Goal: Task Accomplishment & Management: Complete application form

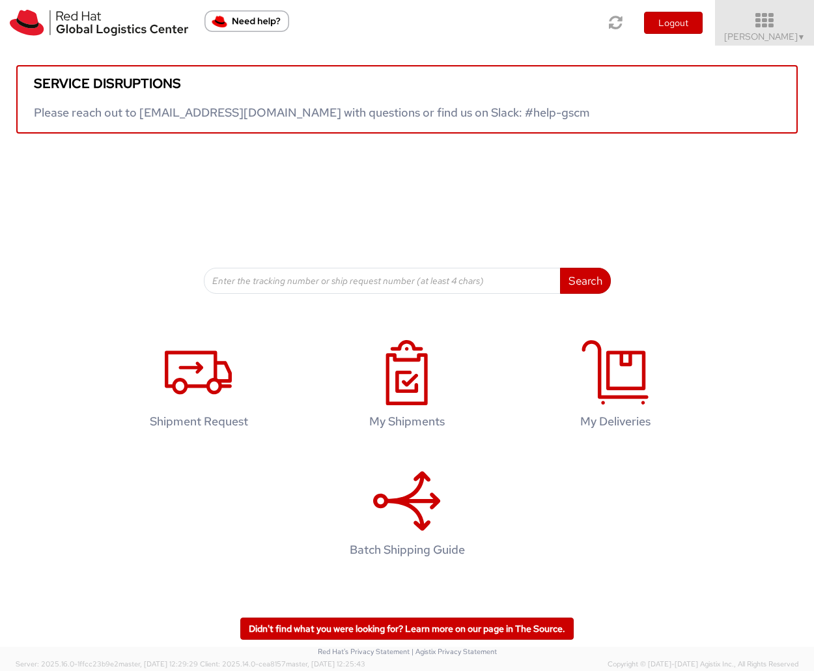
click at [779, 24] on icon at bounding box center [765, 21] width 114 height 18
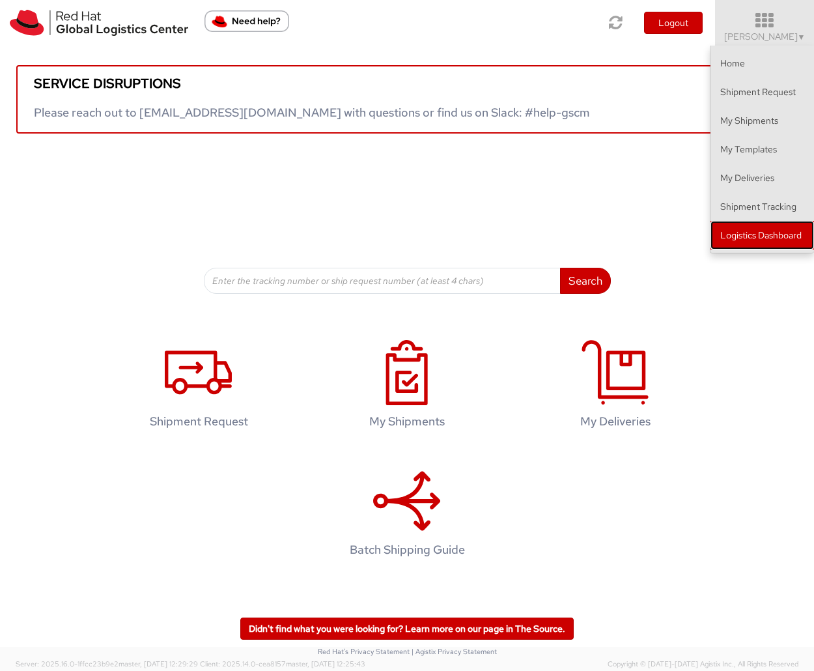
click at [760, 228] on link "Logistics Dashboard" at bounding box center [762, 235] width 104 height 29
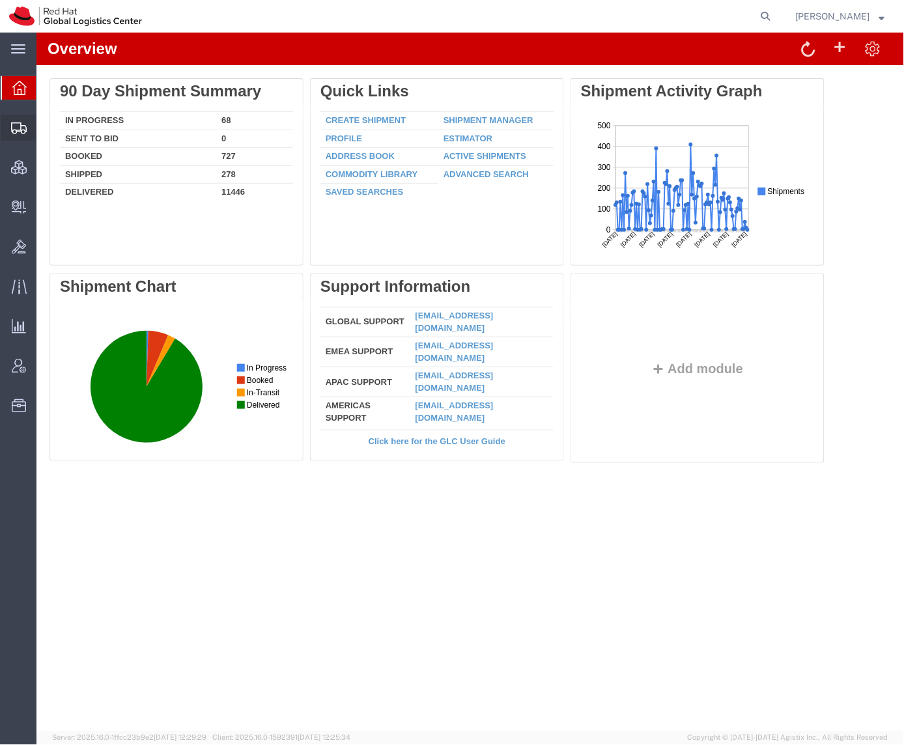
click at [0, 0] on span "Shipment Manager" at bounding box center [0, 0] width 0 height 0
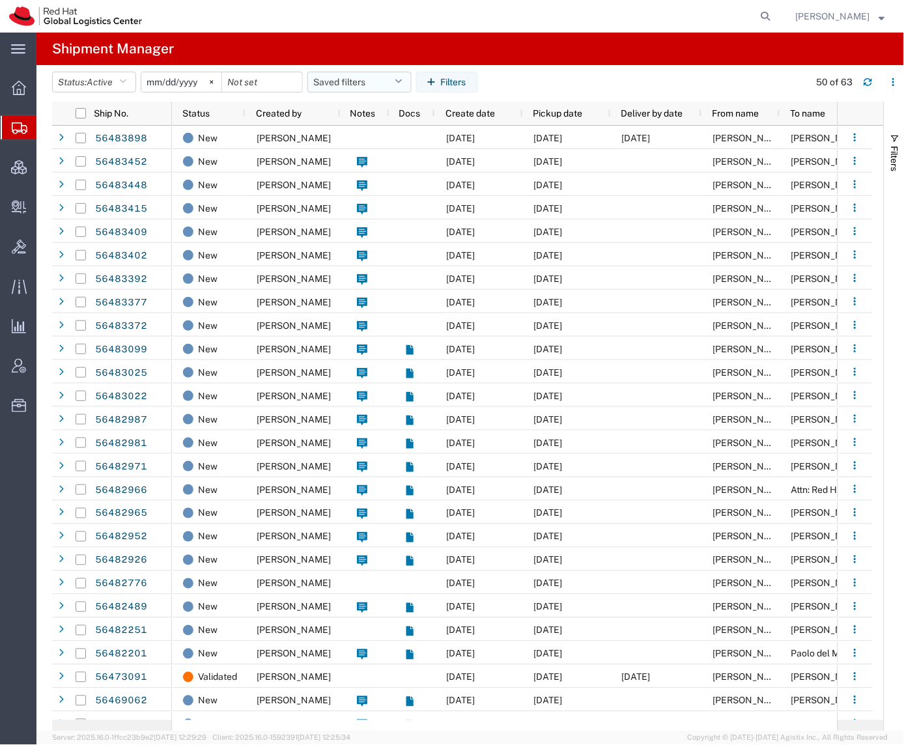
click at [386, 83] on button "Saved filters" at bounding box center [359, 82] width 104 height 21
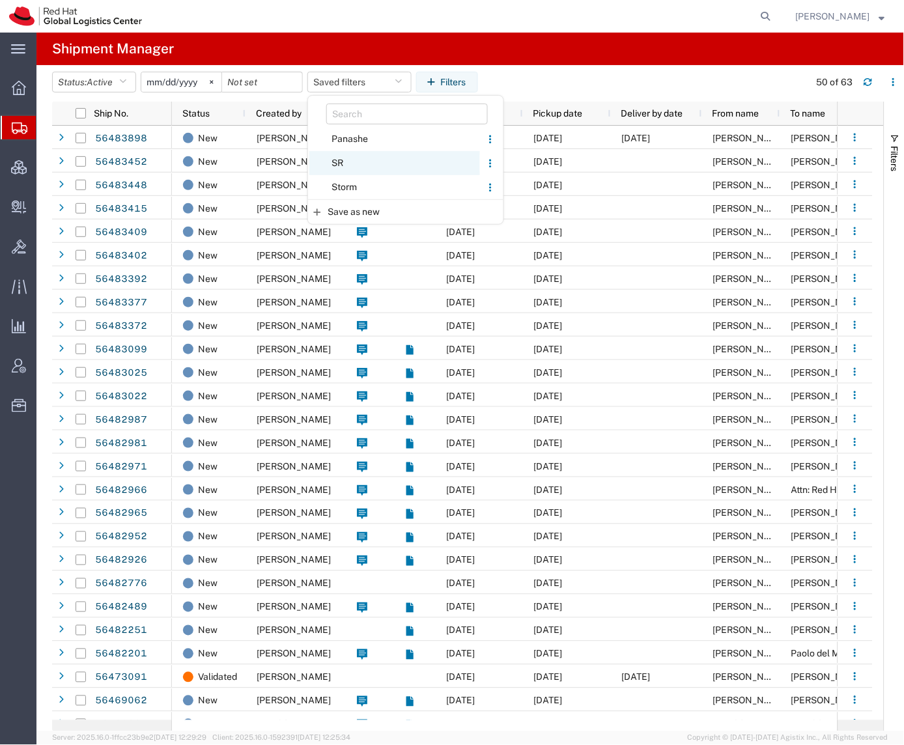
click at [380, 158] on span "SR" at bounding box center [394, 163] width 171 height 24
type input "2023-12-05"
type input "2027-02-22"
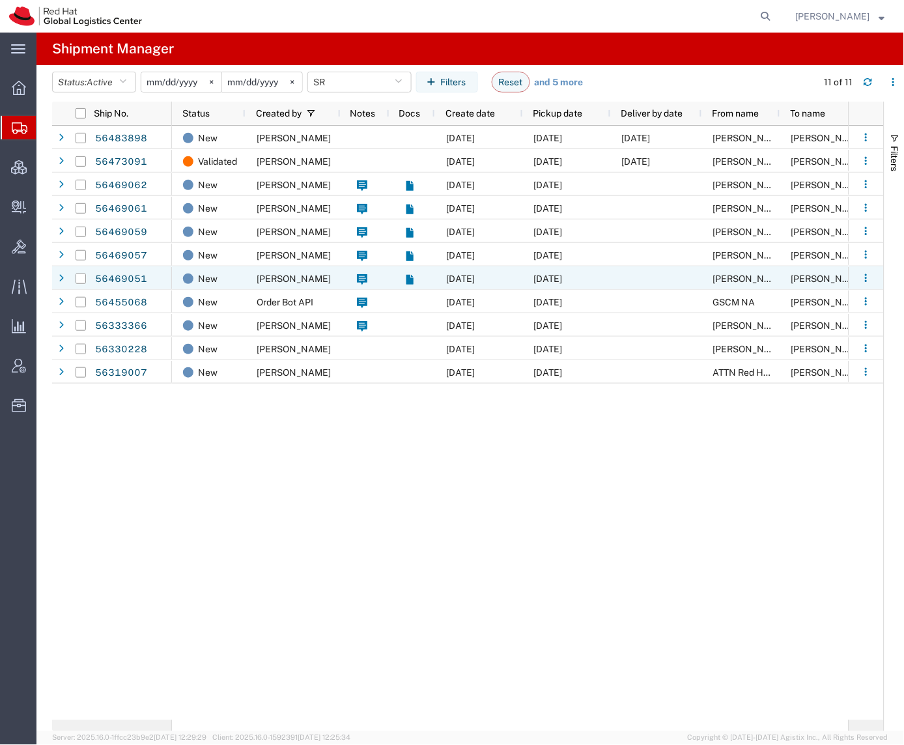
click at [304, 276] on div "Emma Luft" at bounding box center [293, 277] width 95 height 23
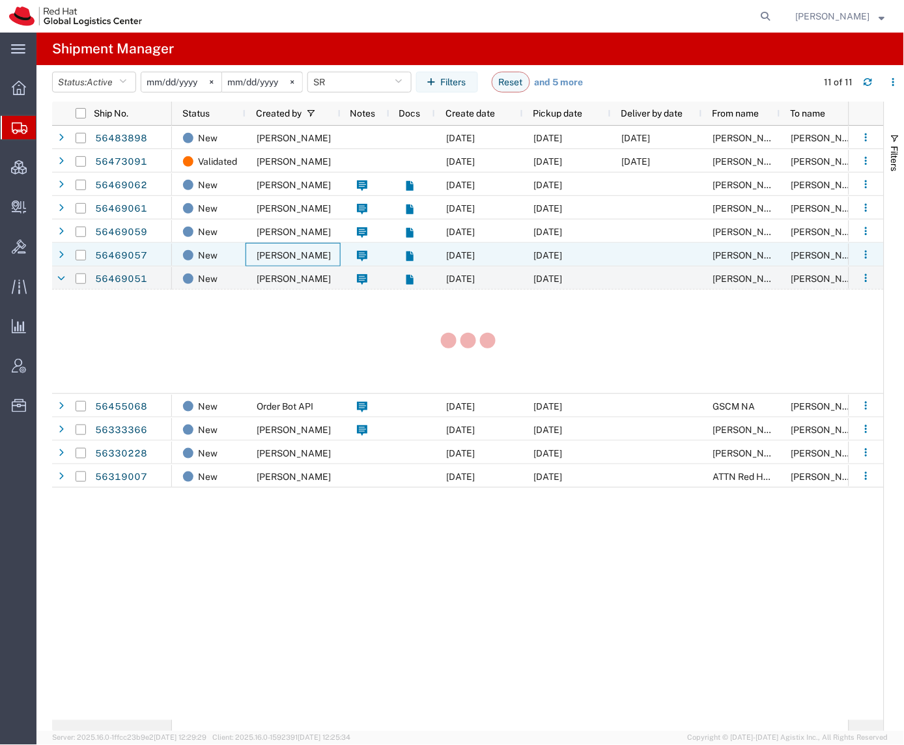
click at [304, 248] on div "Emma Luft" at bounding box center [293, 254] width 95 height 23
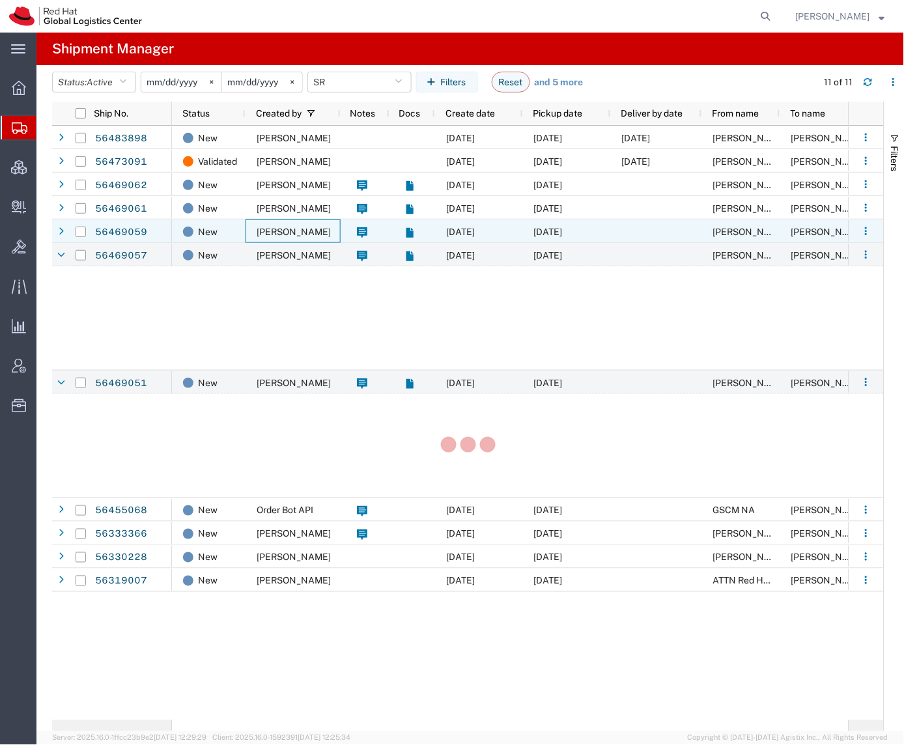
click at [310, 225] on div "Emma Luft" at bounding box center [293, 230] width 95 height 23
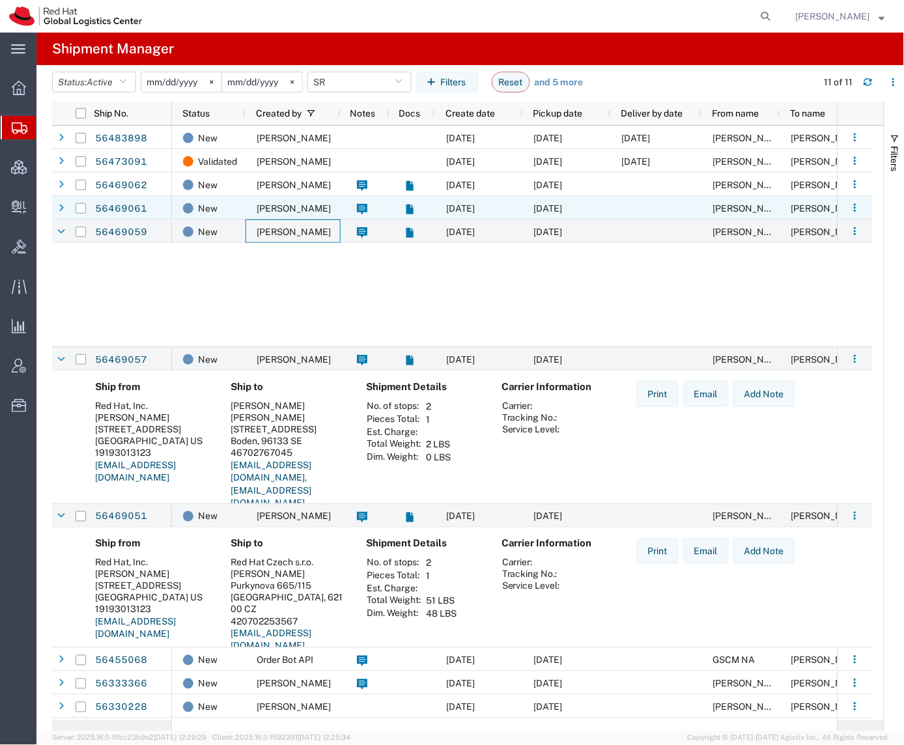
click at [313, 216] on div "Emma Luft" at bounding box center [293, 207] width 95 height 23
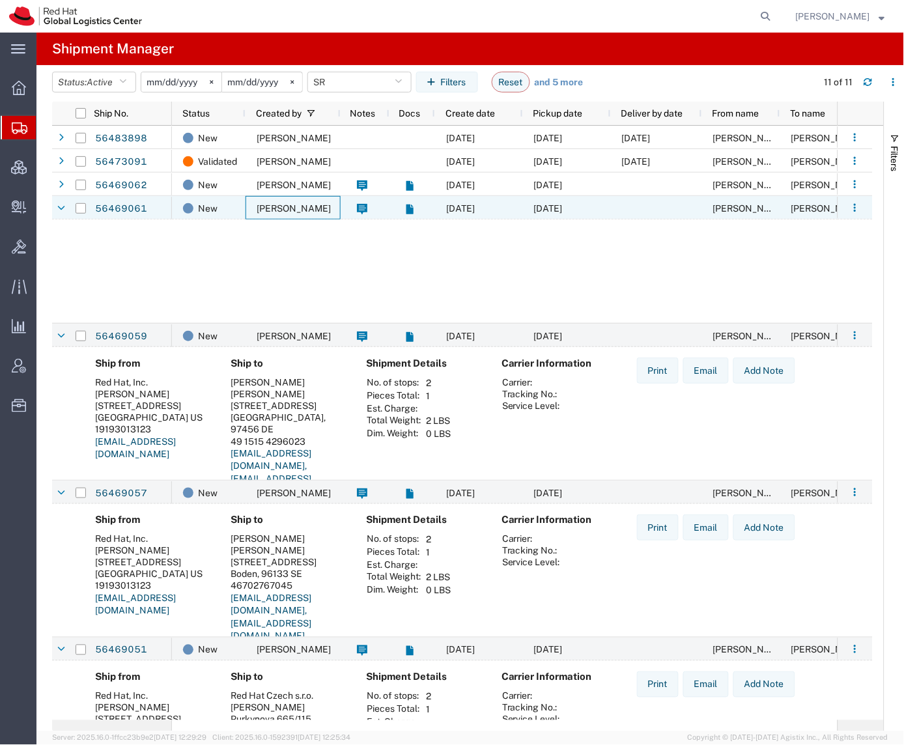
click at [313, 191] on div "Emma Luft" at bounding box center [293, 184] width 95 height 23
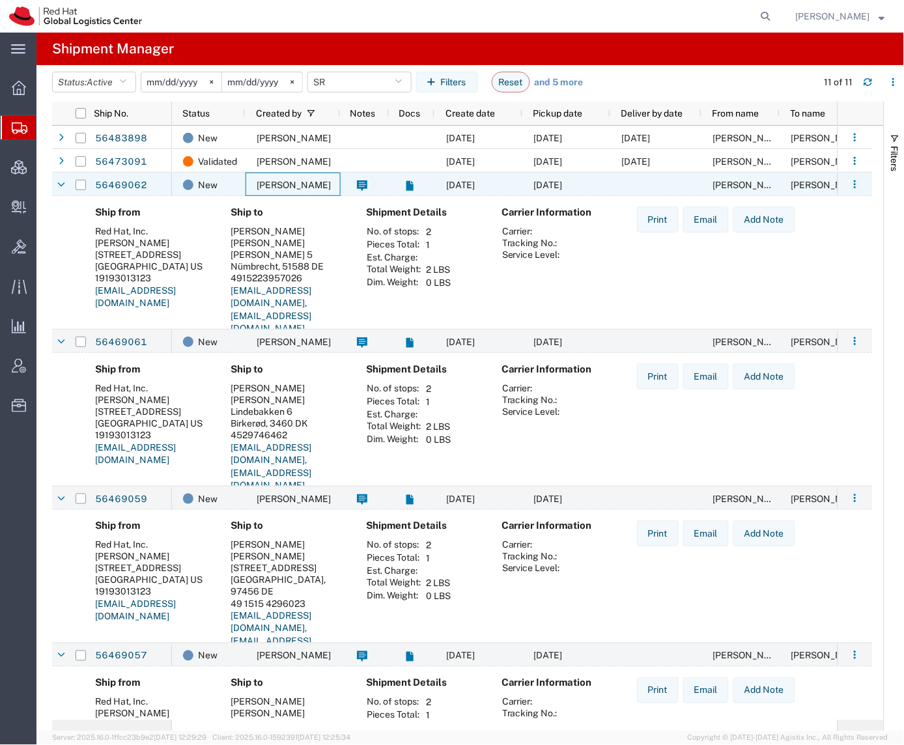
click at [302, 186] on span "Emma Luft" at bounding box center [294, 185] width 74 height 10
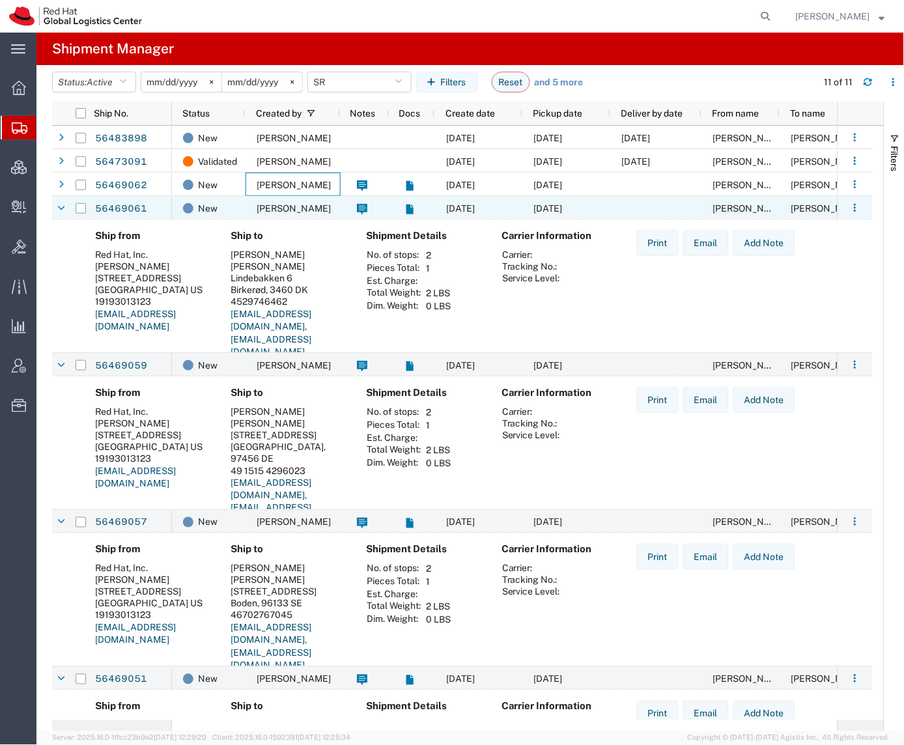
click at [298, 208] on span "Emma Luft" at bounding box center [294, 208] width 74 height 10
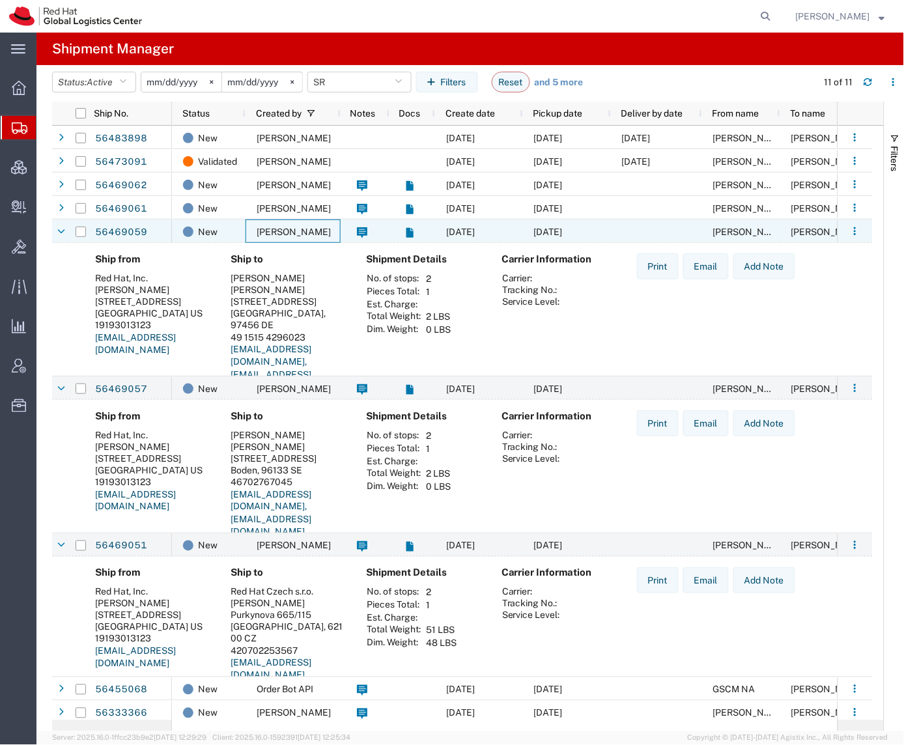
click at [297, 227] on span "Emma Luft" at bounding box center [294, 232] width 74 height 10
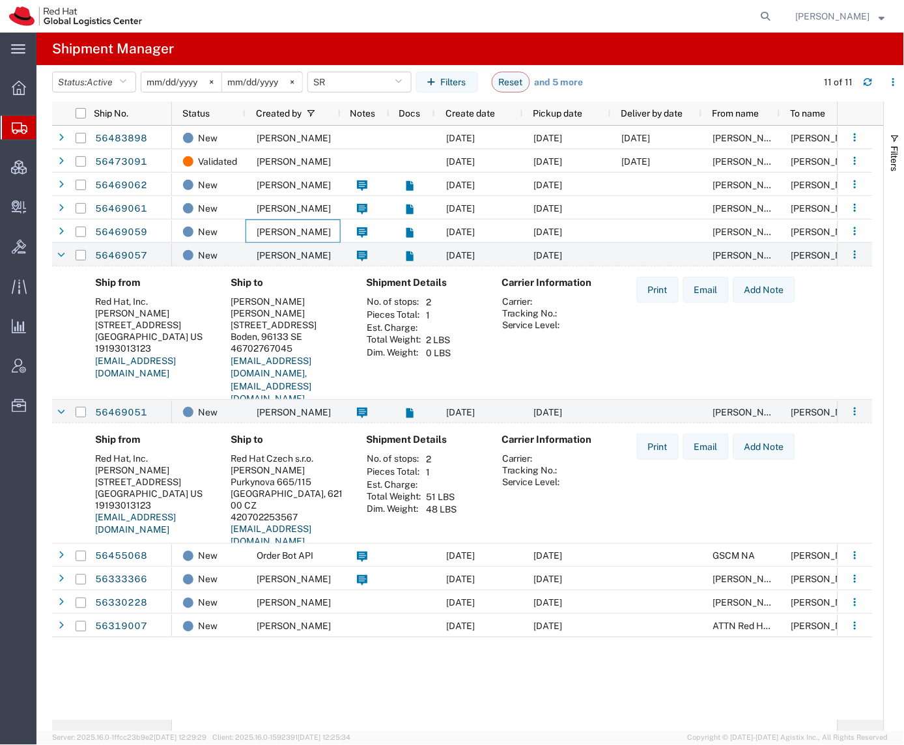
click at [294, 264] on div "Emma Luft" at bounding box center [293, 254] width 95 height 23
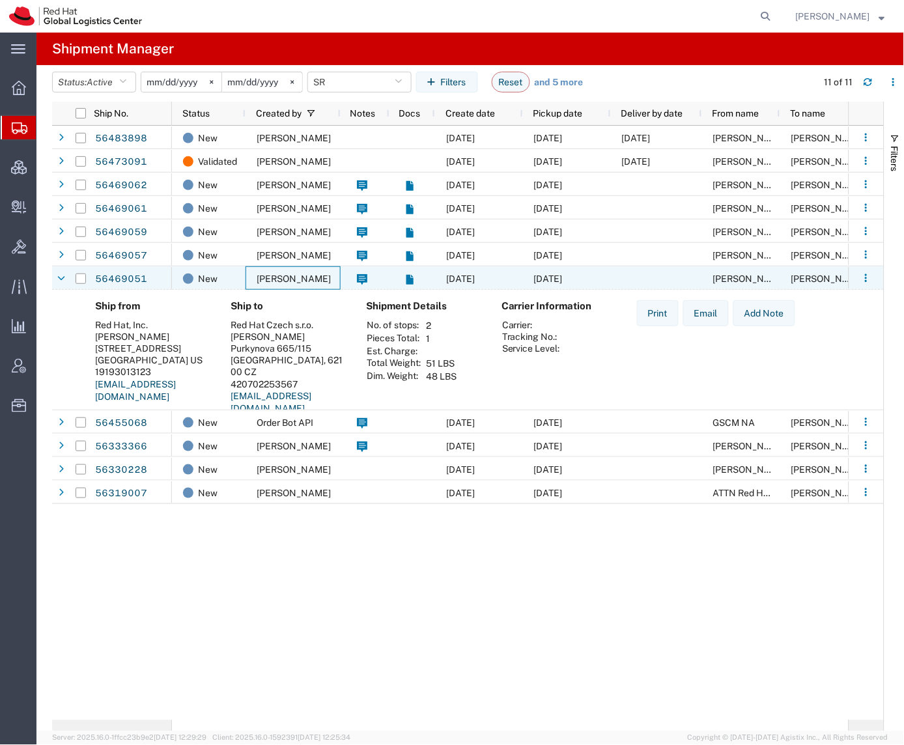
click at [298, 284] on div "Emma Luft" at bounding box center [293, 277] width 95 height 23
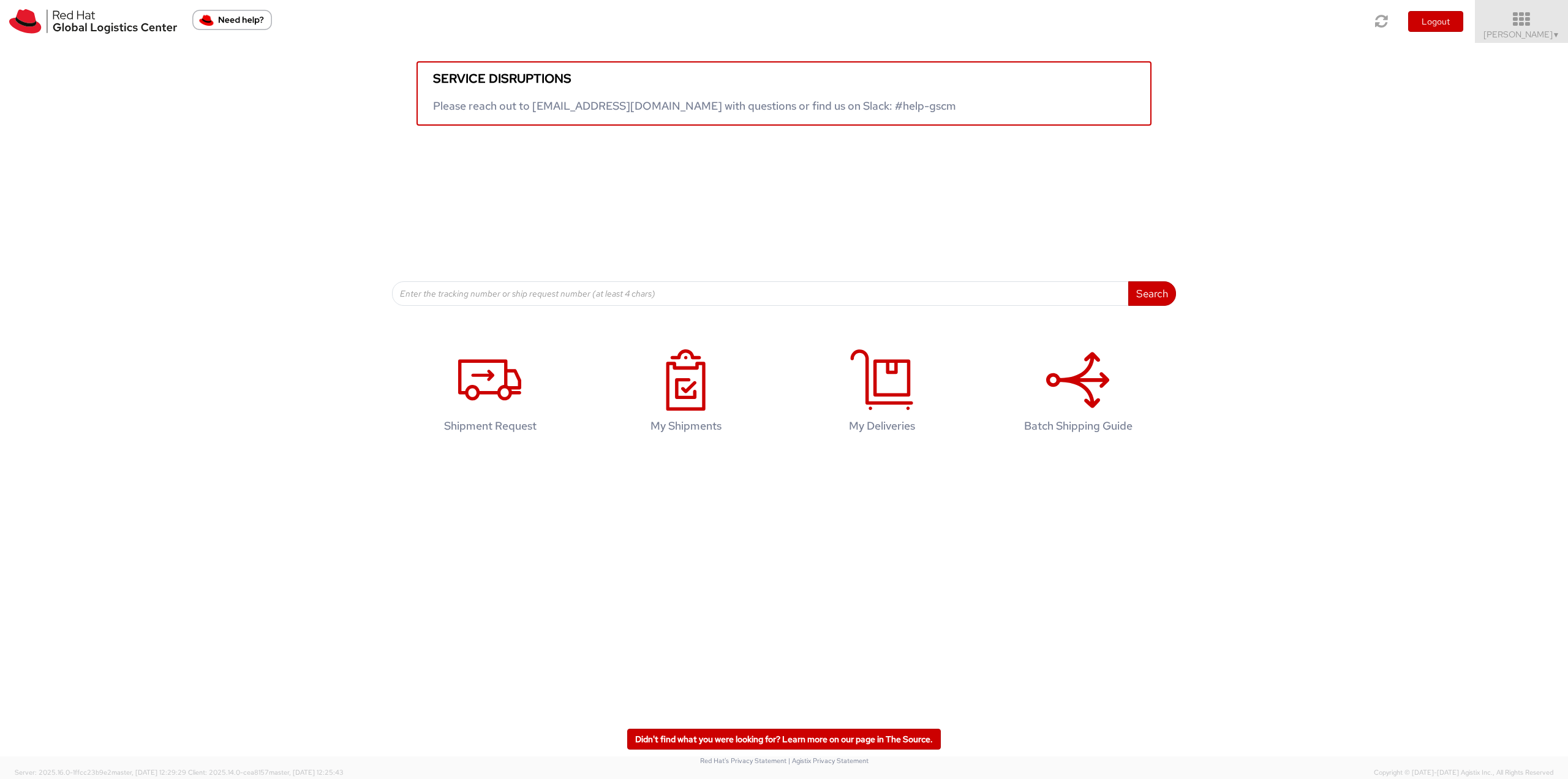
click at [1537, 24] on icon at bounding box center [1522, 20] width 107 height 17
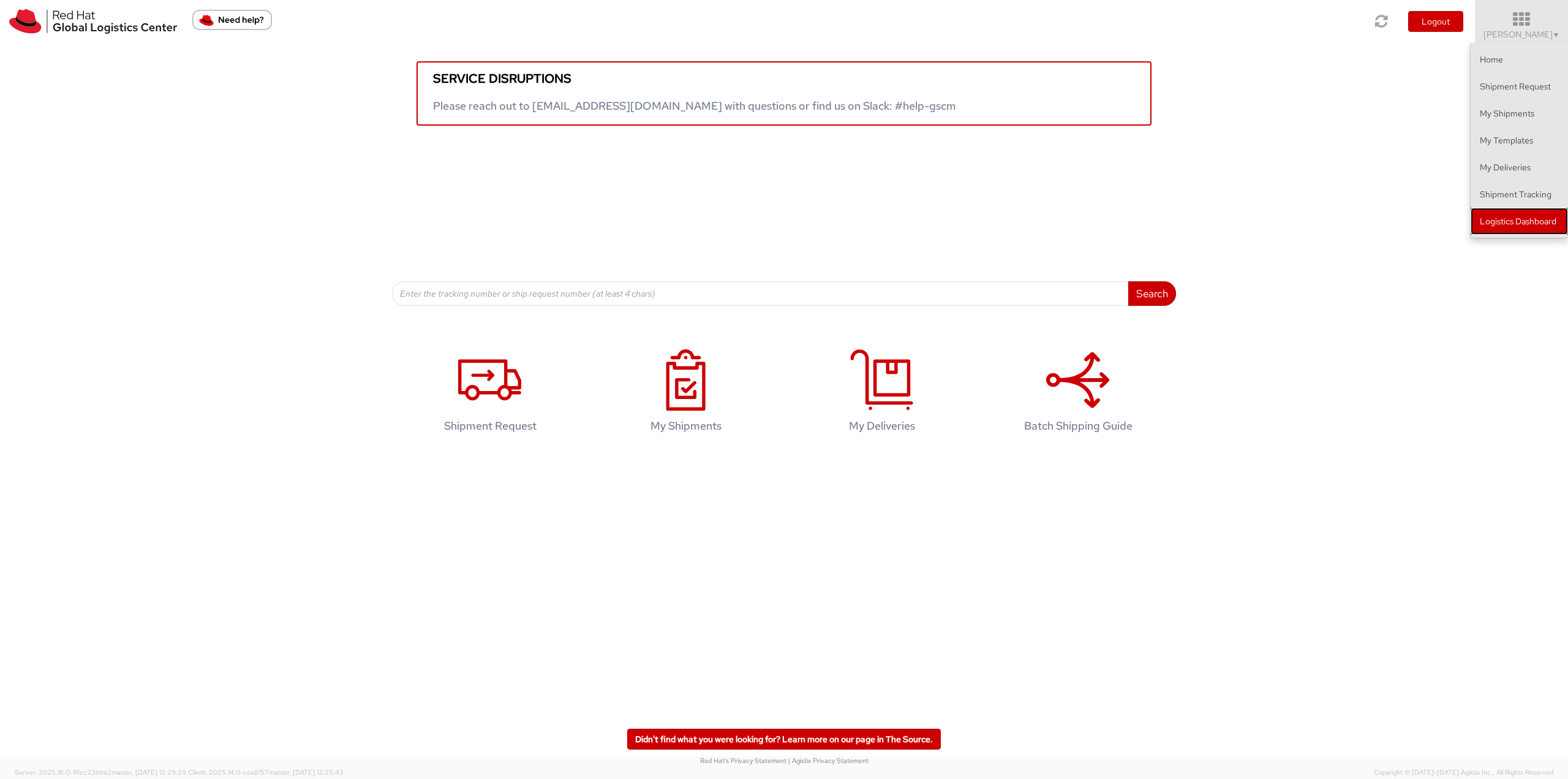
click at [1526, 220] on link "Logistics Dashboard" at bounding box center [1520, 221] width 98 height 27
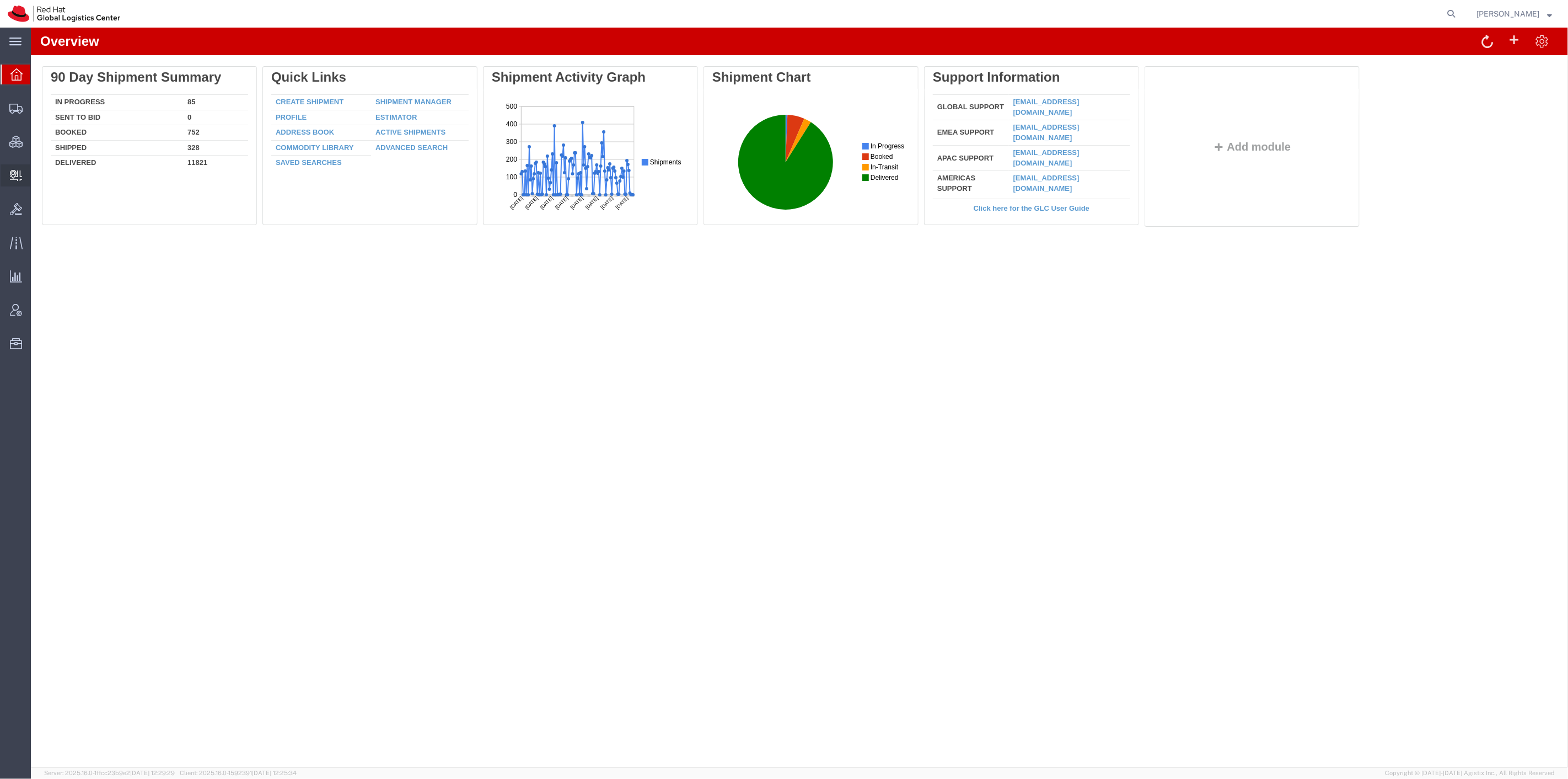
click at [0, 0] on span "Create Delivery" at bounding box center [0, 0] width 0 height 0
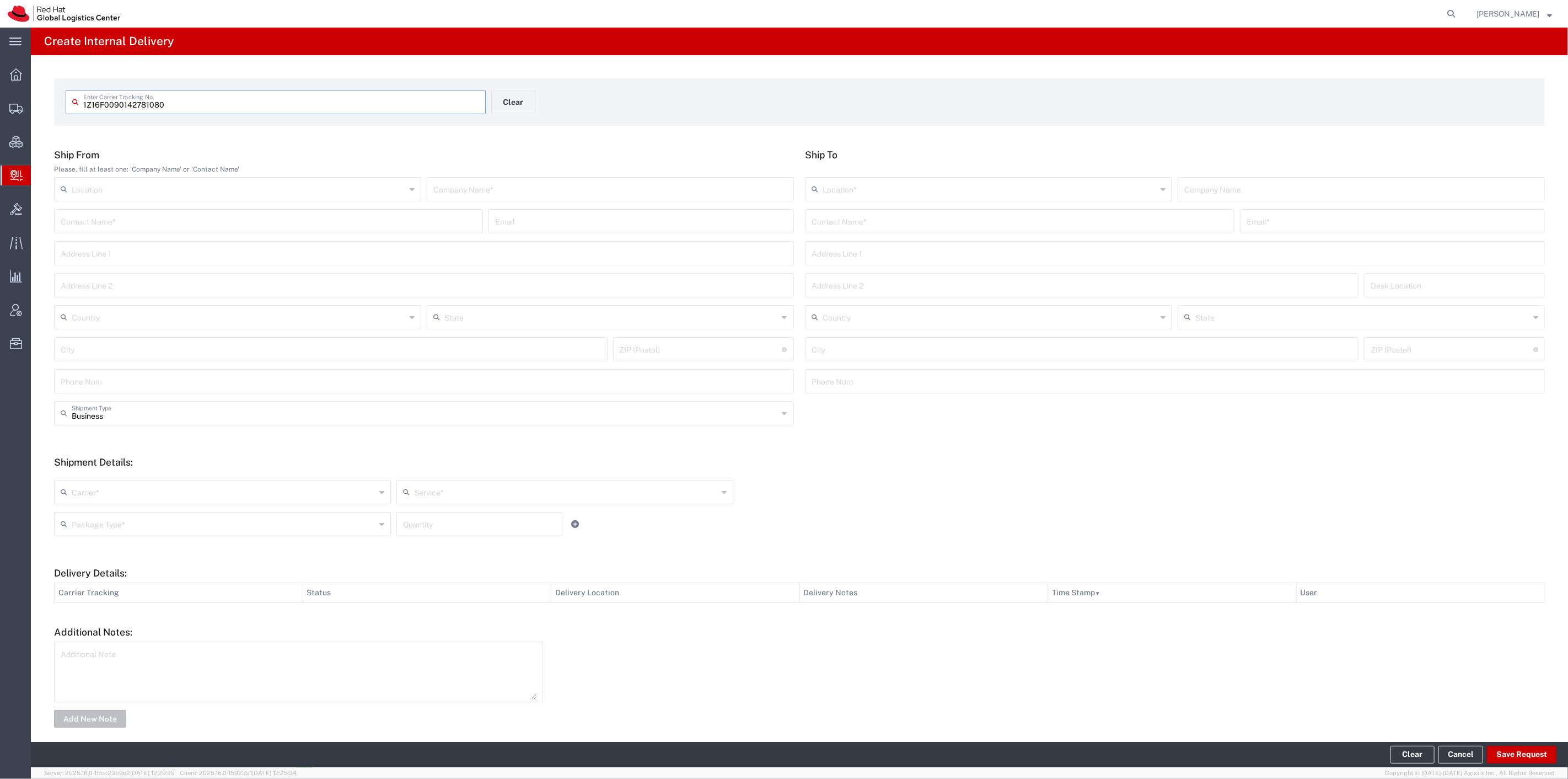
type input "1Z16F0090142781080"
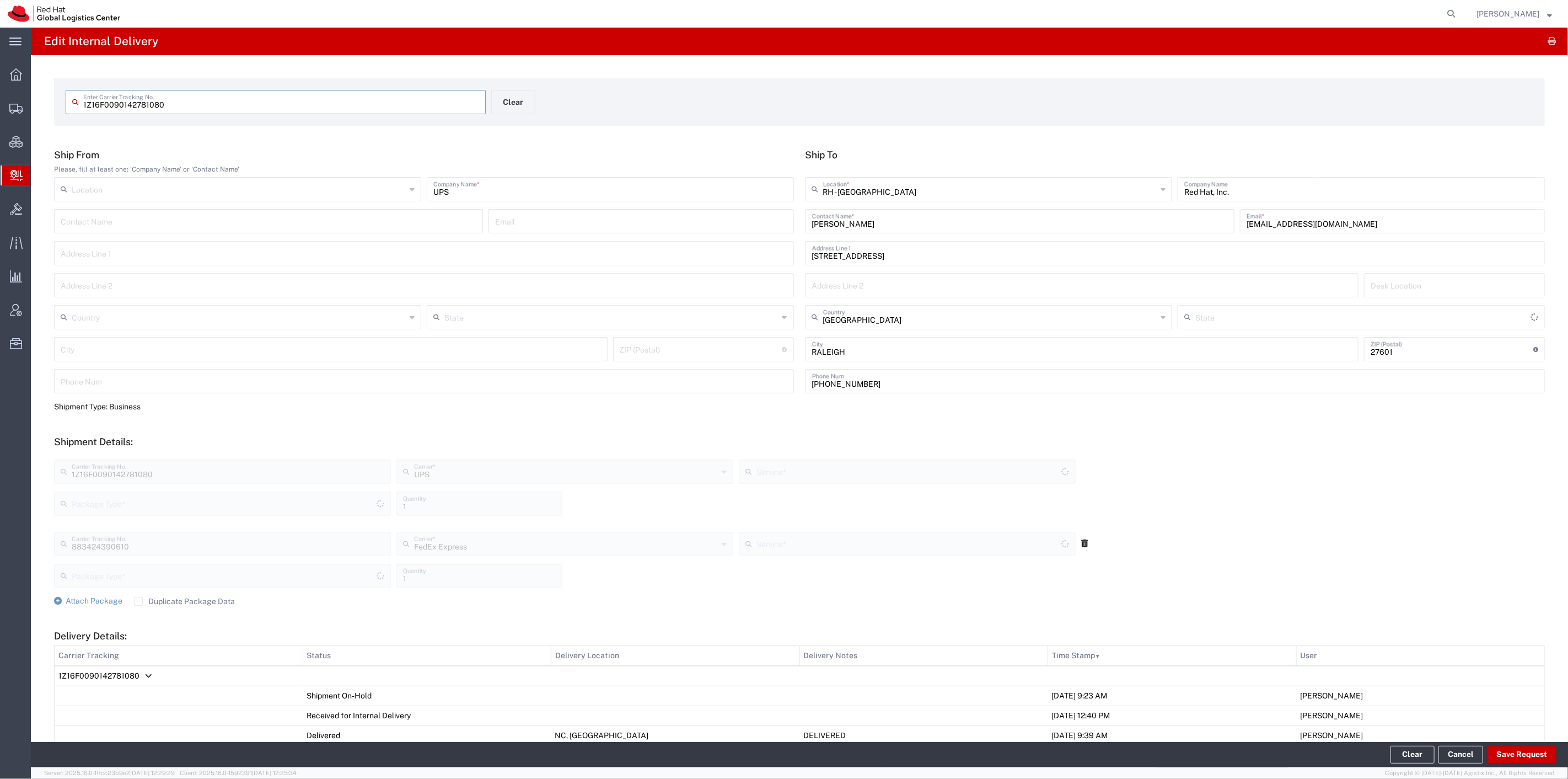
type input "Your Packaging"
type input "2nd Day Air"
type input "Ground"
type input "[US_STATE]"
type input "Your Packaging"
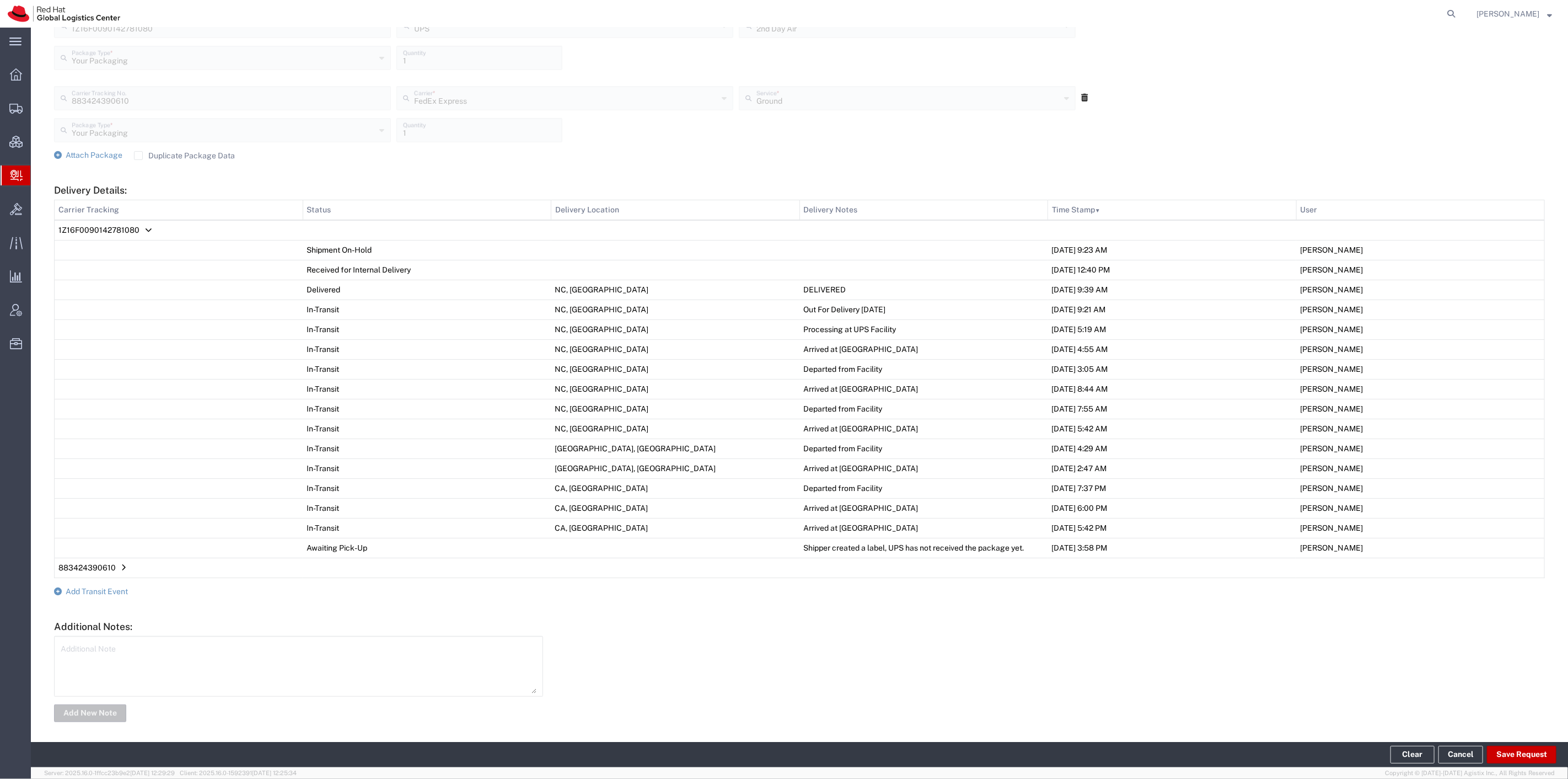
scroll to position [450, 0]
click at [107, 579] on form "Ship From Please, fill at least one: 'Company Name' or 'Contact Name' Location …" at bounding box center [799, 208] width 1491 height 1020
click at [108, 584] on span "Add Transit Event" at bounding box center [97, 586] width 63 height 8
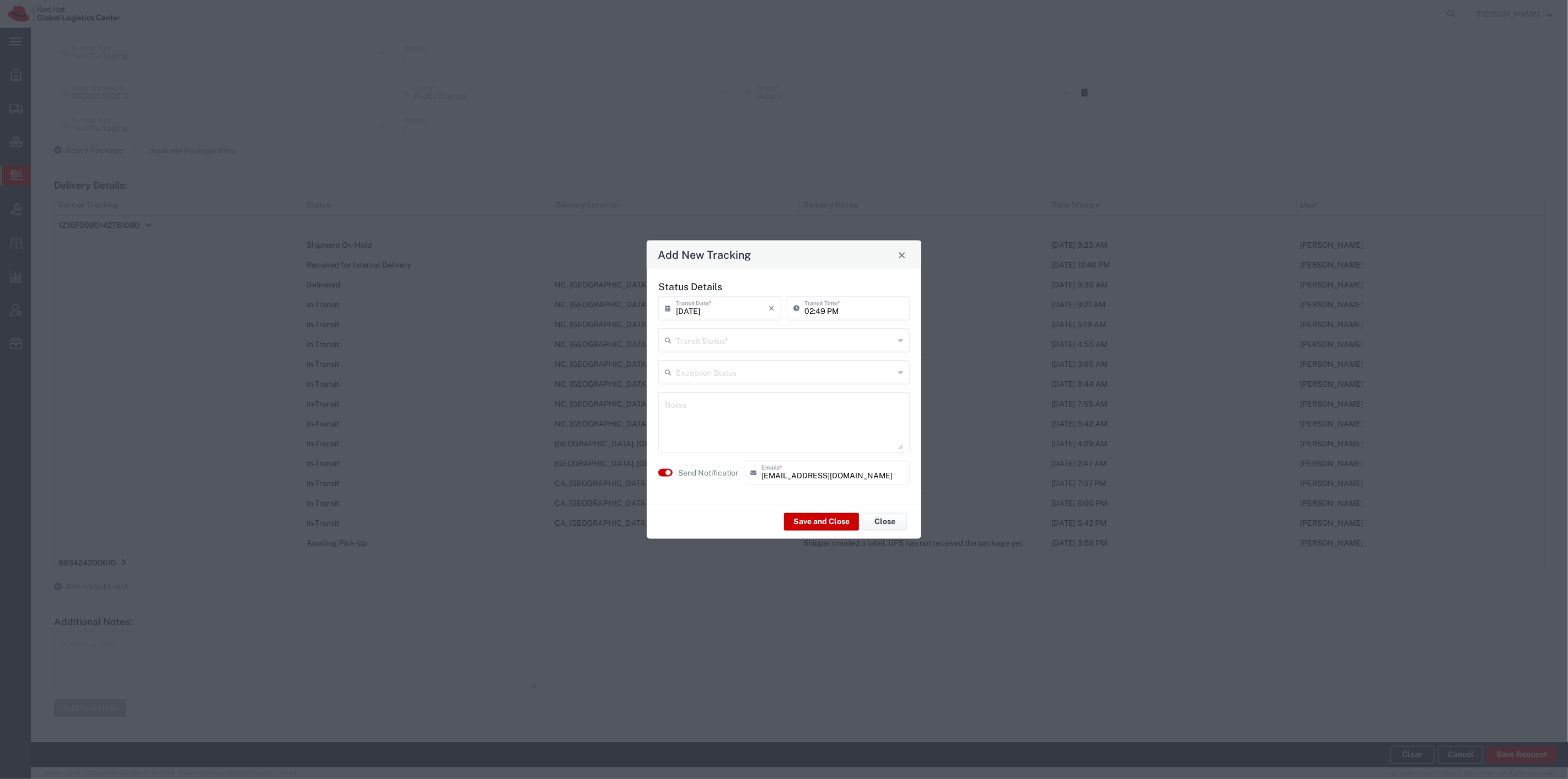
click at [759, 340] on input "text" at bounding box center [785, 339] width 218 height 19
click at [750, 362] on span "Delivery Confirmation" at bounding box center [784, 364] width 249 height 17
type input "Delivery Confirmation"
click at [664, 471] on button "button" at bounding box center [665, 472] width 14 height 8
click at [800, 520] on button "Save and Close" at bounding box center [821, 521] width 75 height 18
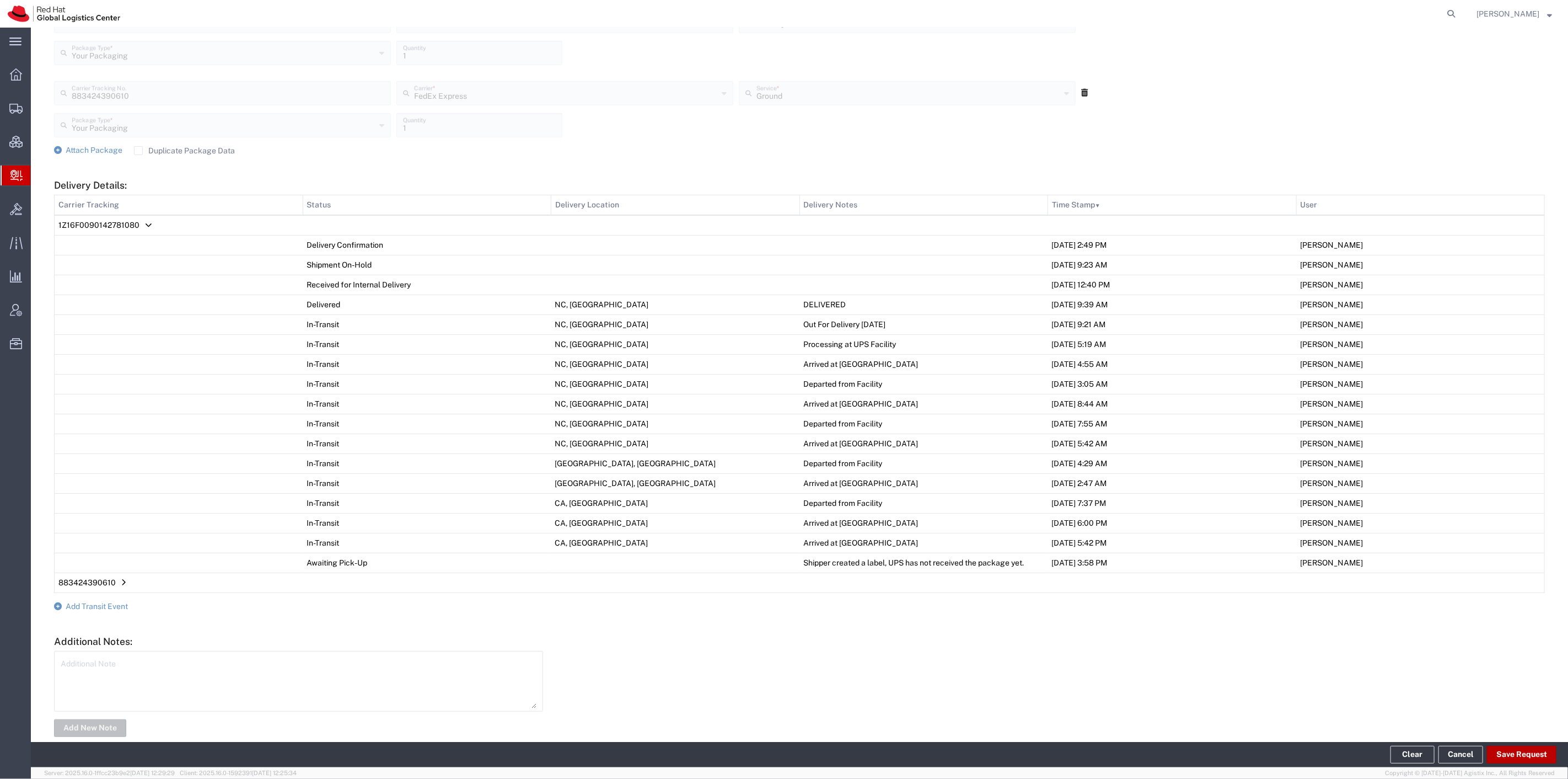
click at [1505, 747] on button "Save Request" at bounding box center [1521, 754] width 69 height 18
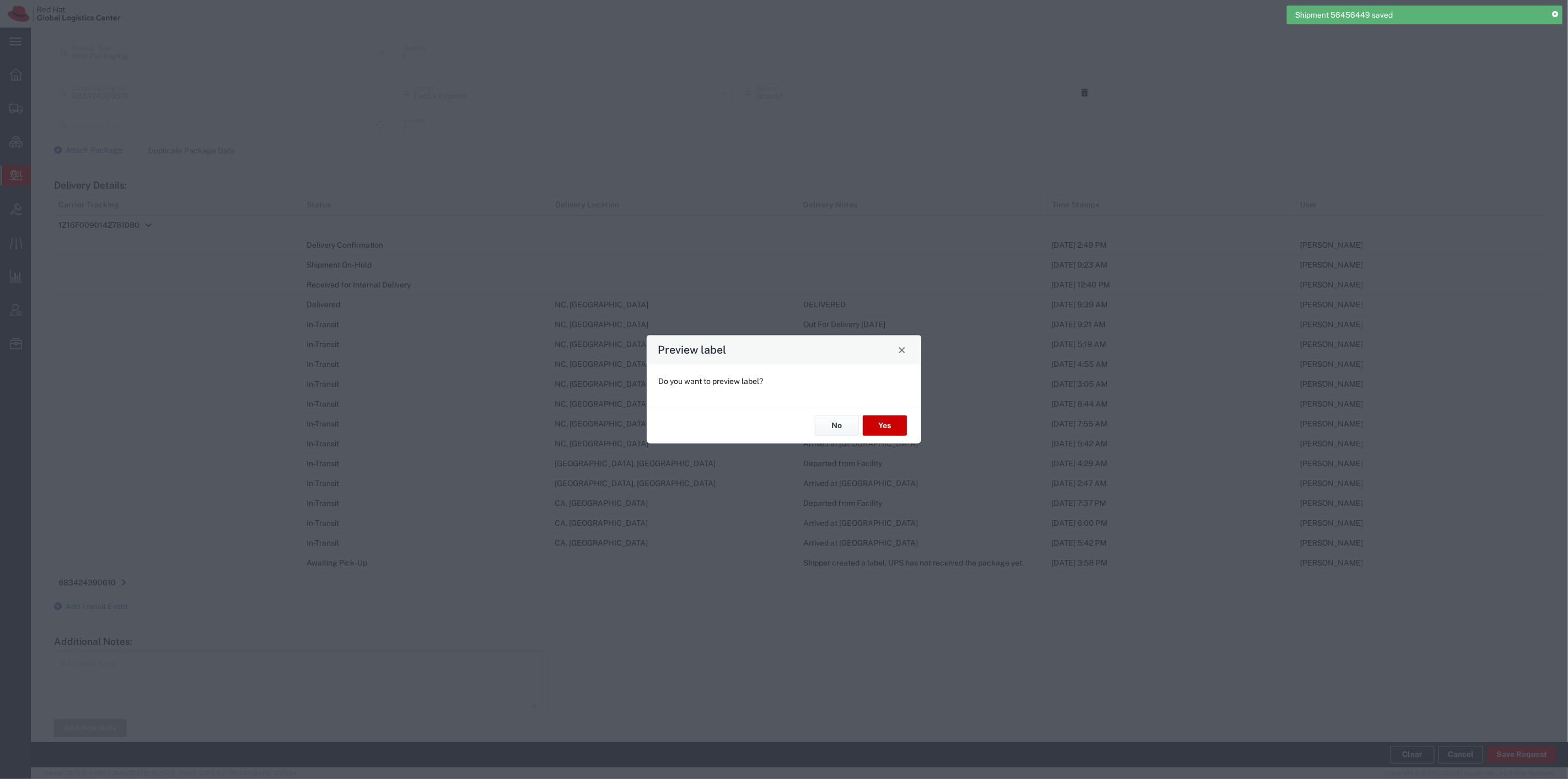
type input "Your Packaging"
click at [839, 422] on button "No" at bounding box center [837, 425] width 44 height 20
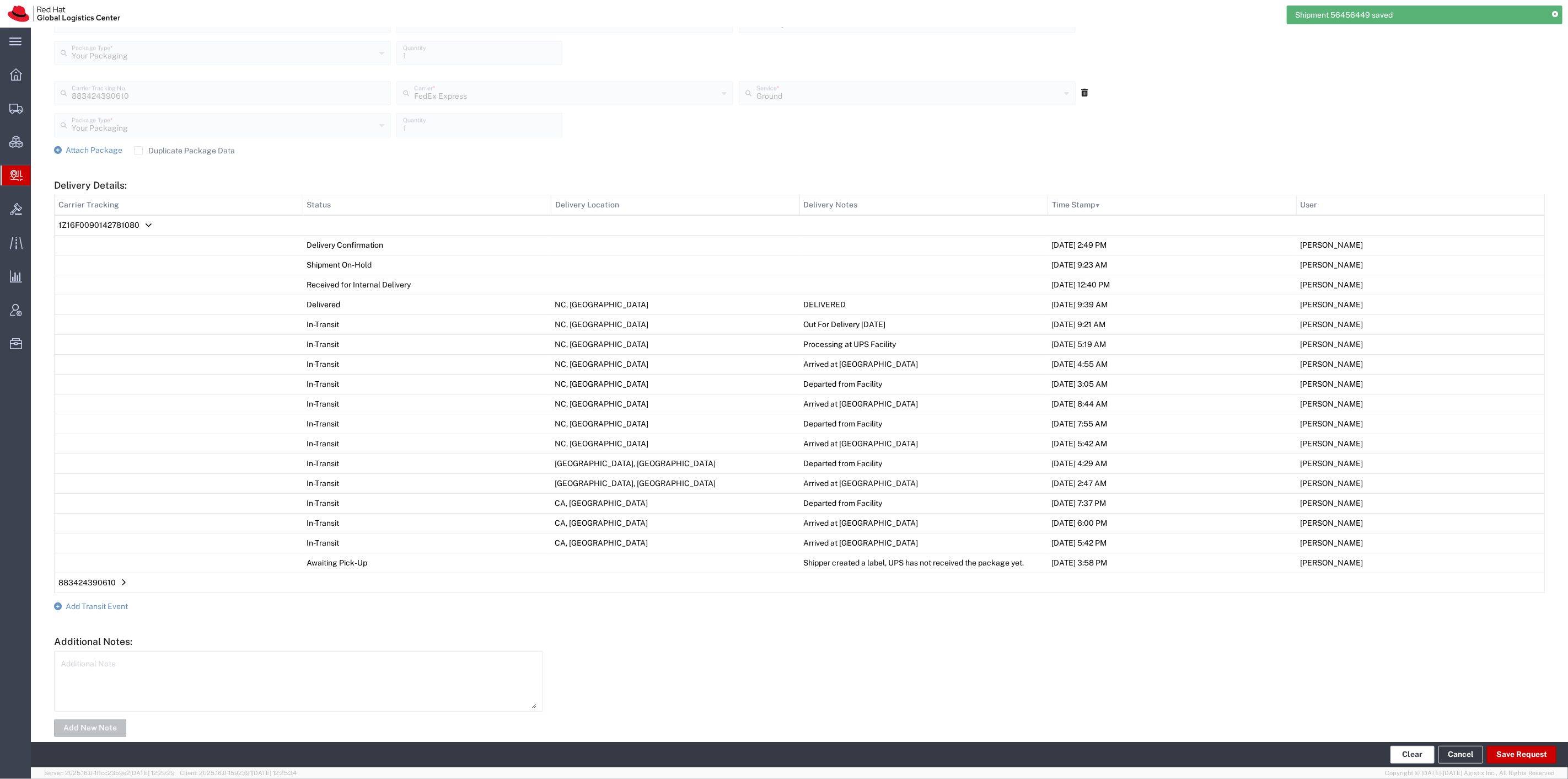
click at [1403, 749] on button "Clear" at bounding box center [1412, 754] width 44 height 18
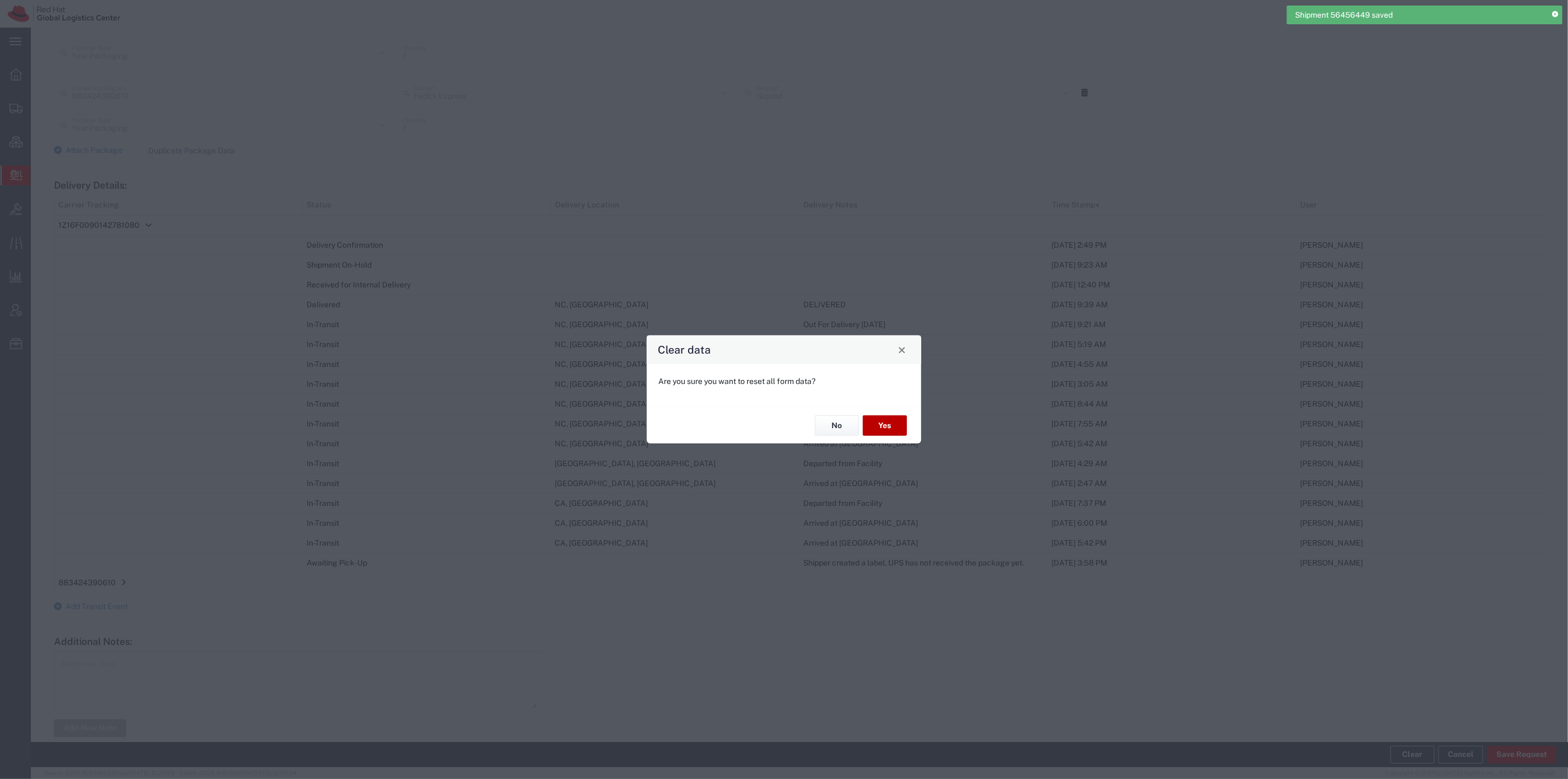
click at [881, 422] on button "Yes" at bounding box center [885, 425] width 44 height 20
